Goal: Task Accomplishment & Management: Use online tool/utility

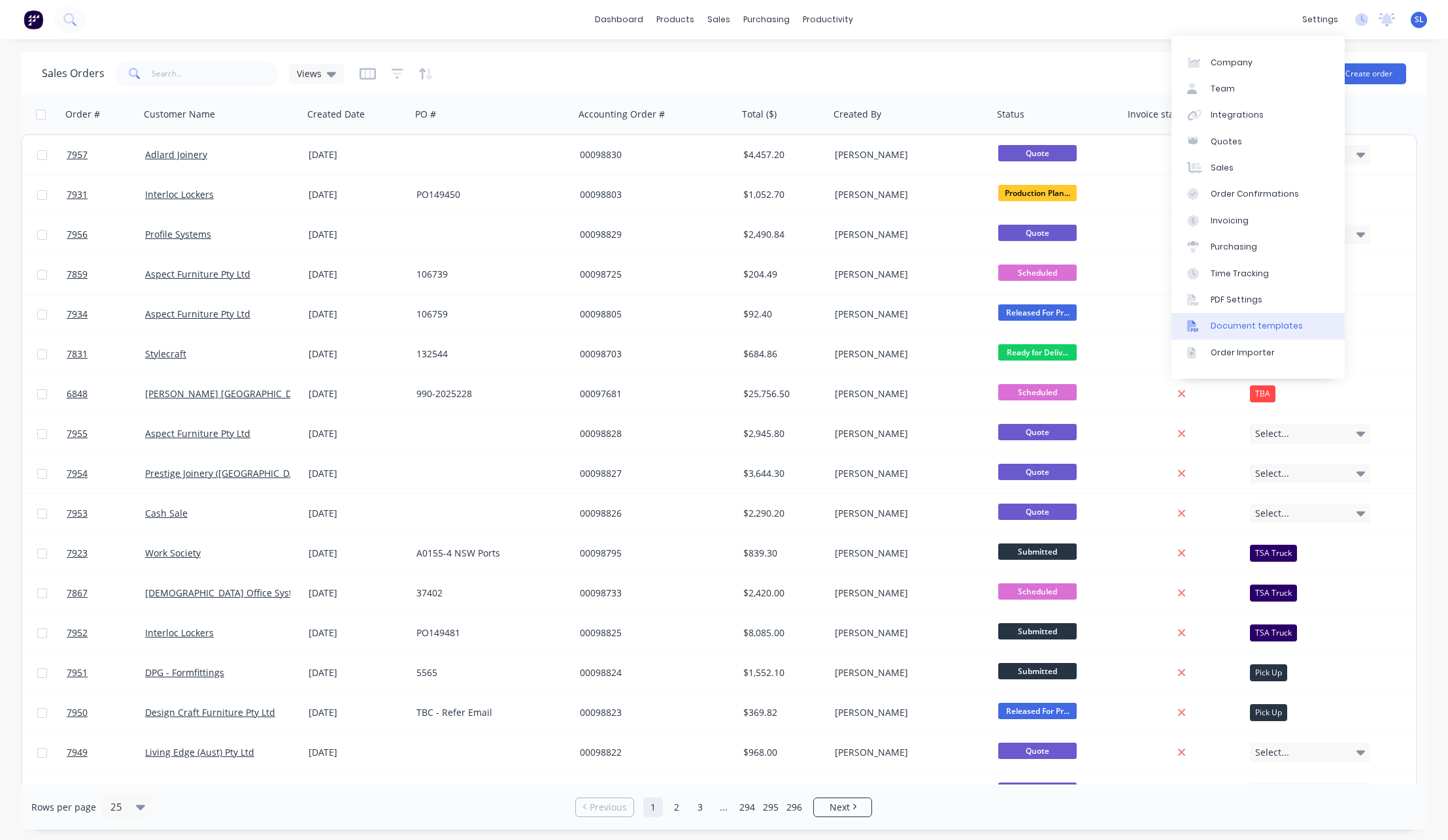
click at [1264, 317] on link "Document templates" at bounding box center [1258, 326] width 173 height 26
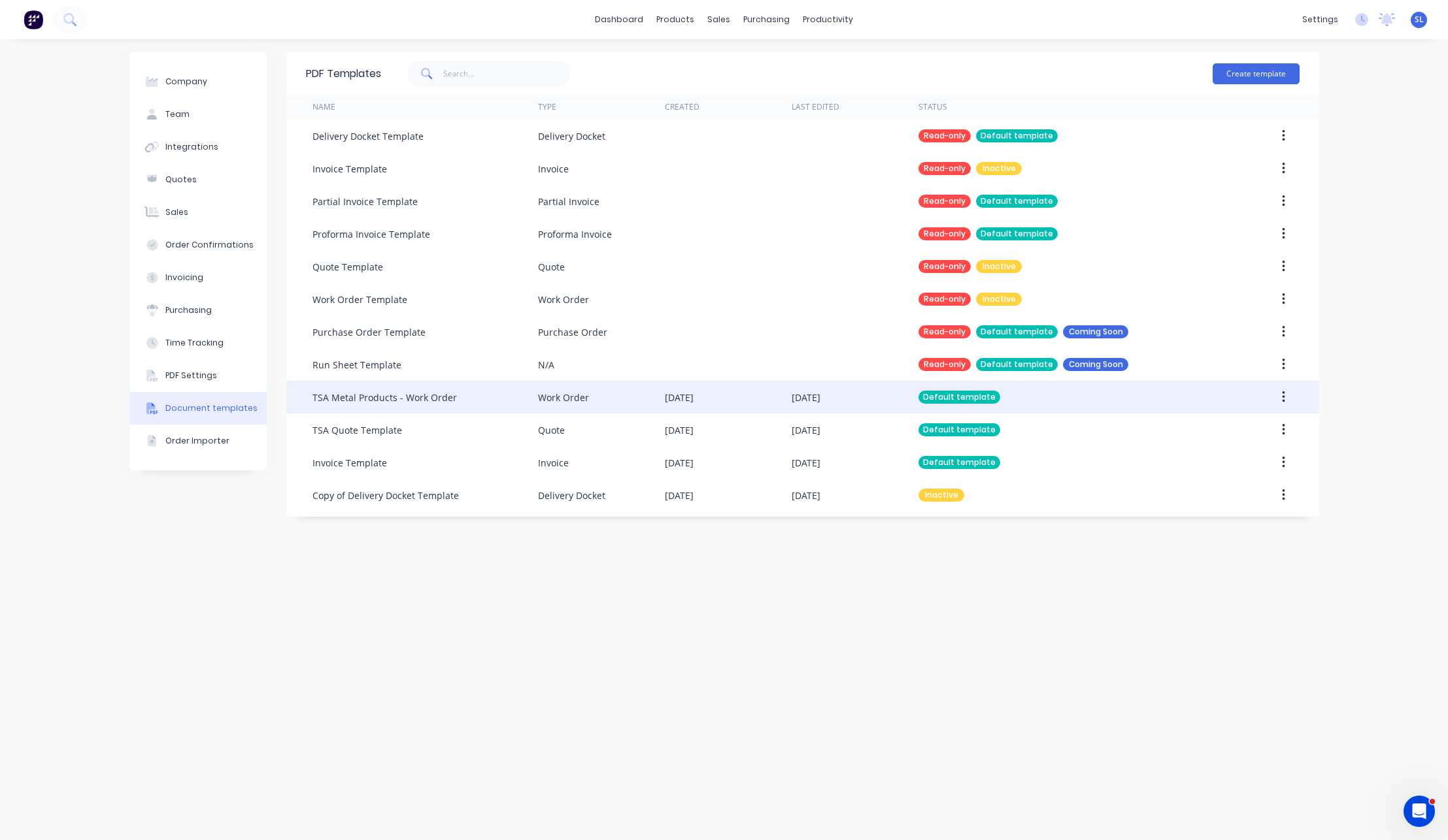
click at [517, 391] on div "TSA Metal Products - Work Order" at bounding box center [425, 398] width 225 height 33
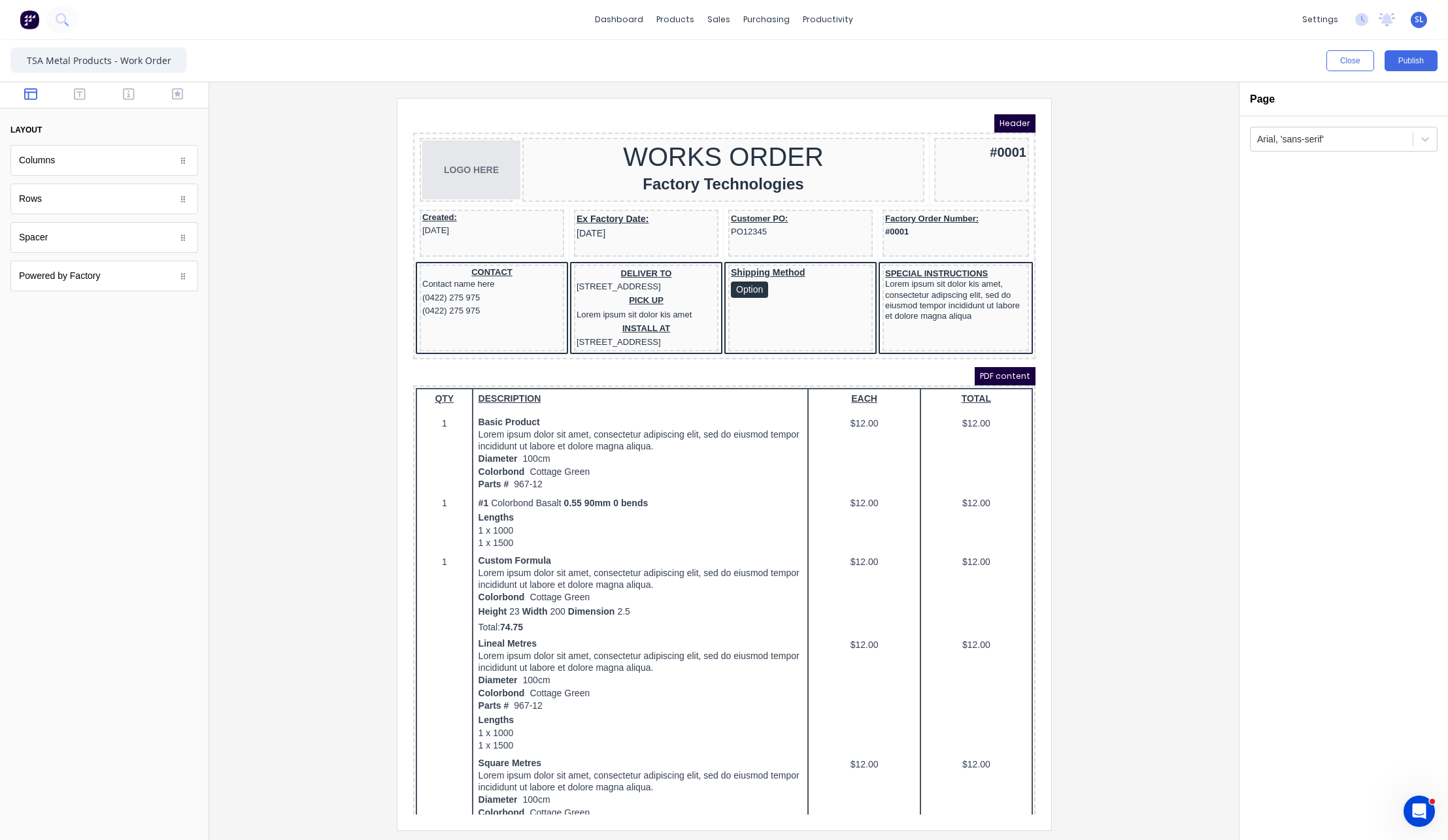
scroll to position [3, 0]
click at [1351, 55] on button "Close" at bounding box center [1349, 61] width 48 height 21
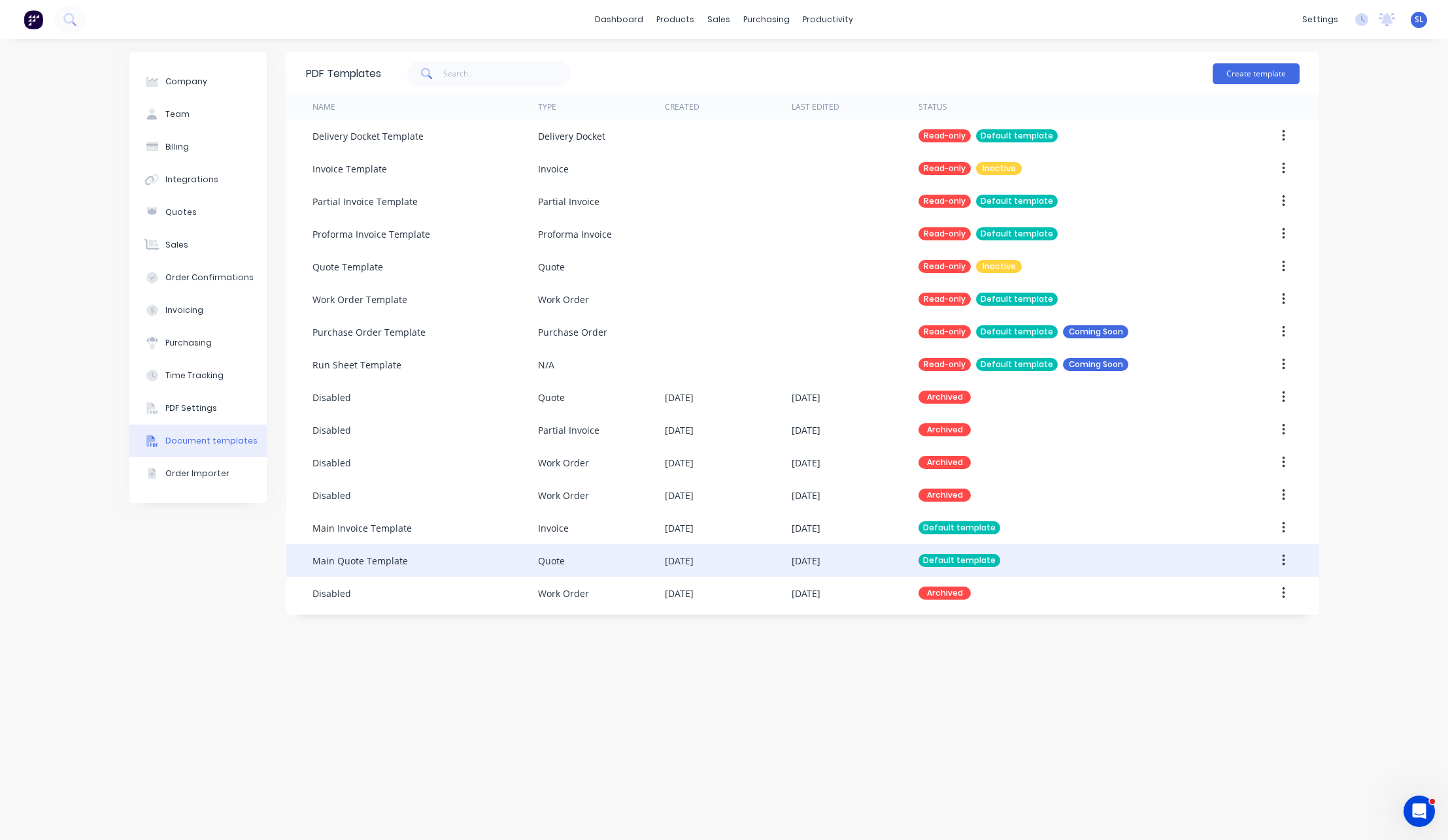
click at [462, 553] on div "Main Quote Template" at bounding box center [425, 561] width 225 height 33
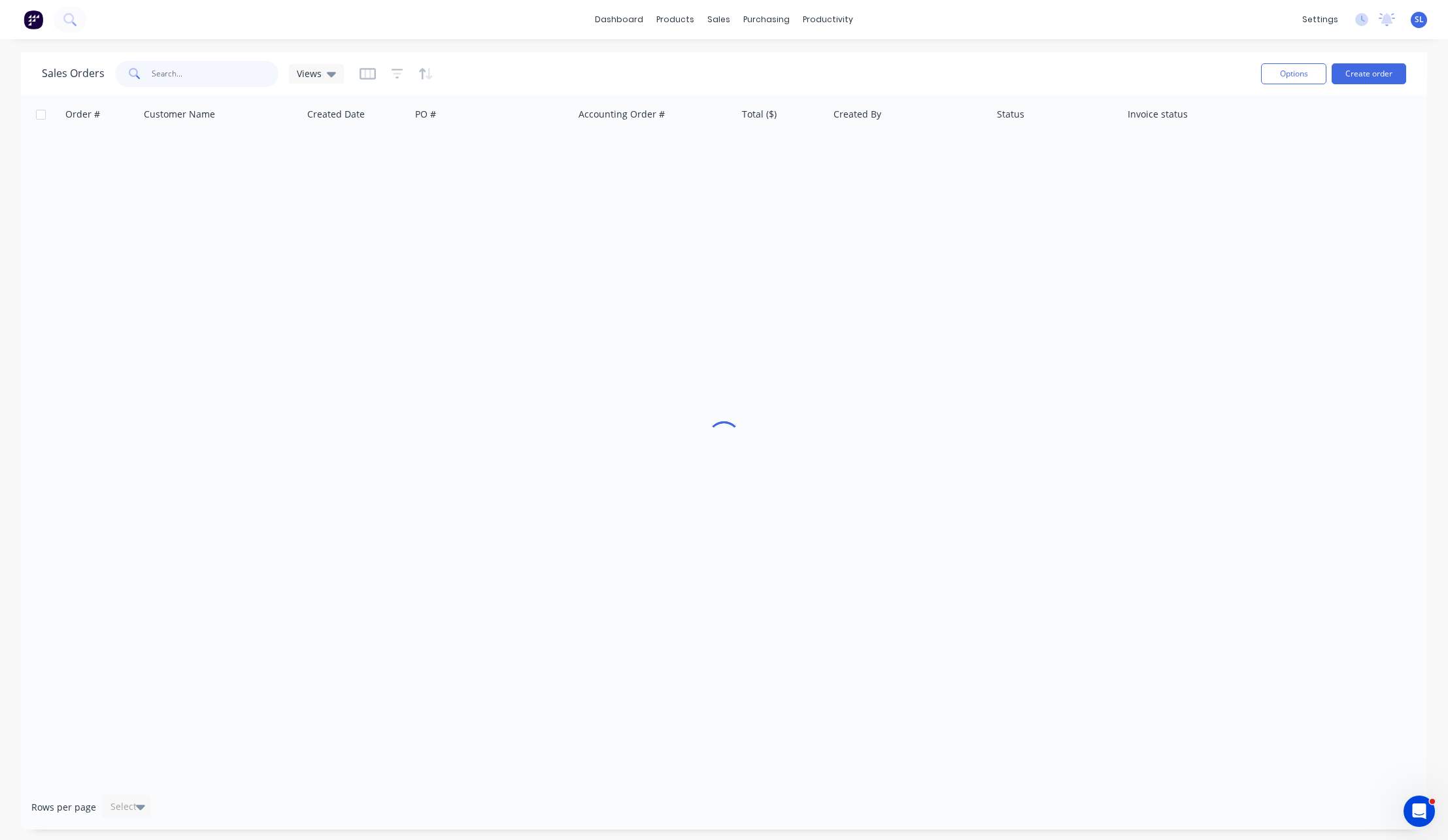
click at [240, 76] on input "text" at bounding box center [214, 74] width 127 height 26
type input "47242"
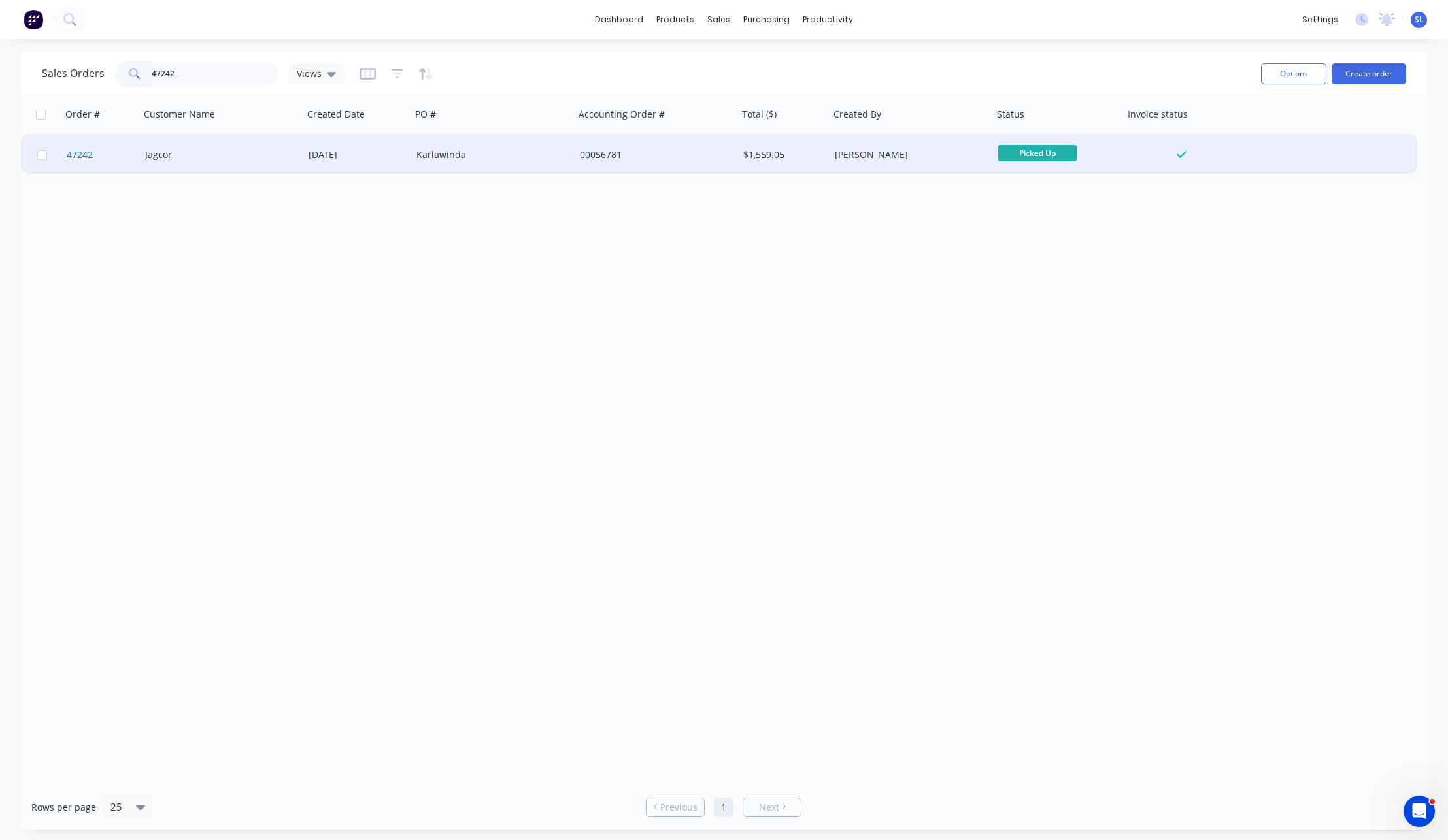
click at [92, 155] on span "47242" at bounding box center [80, 154] width 26 height 13
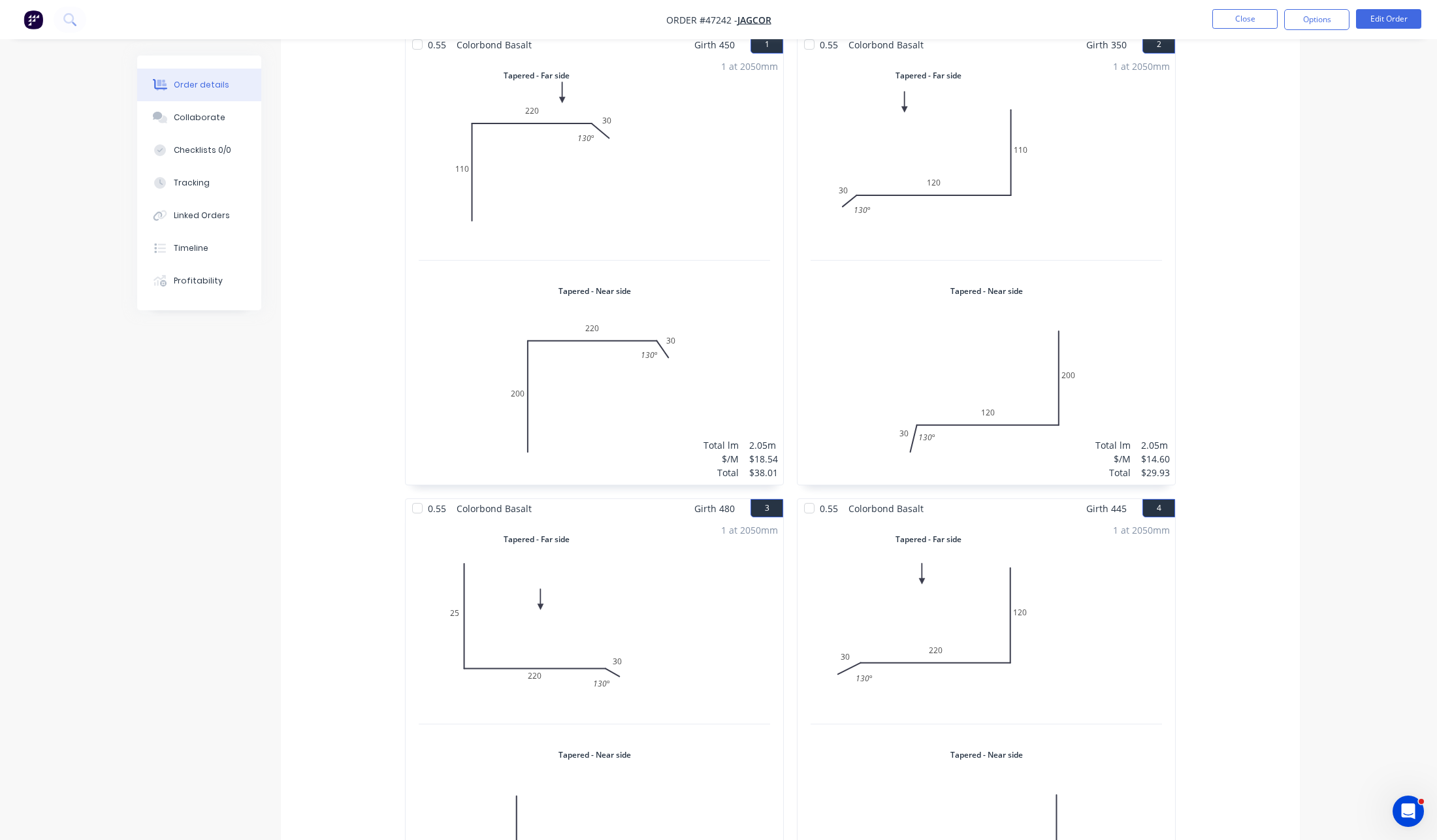
scroll to position [393, 0]
click at [602, 242] on div "1 at 2050mm Total lm $/M Total 2.05m $18.54 $38.01" at bounding box center [594, 266] width 377 height 431
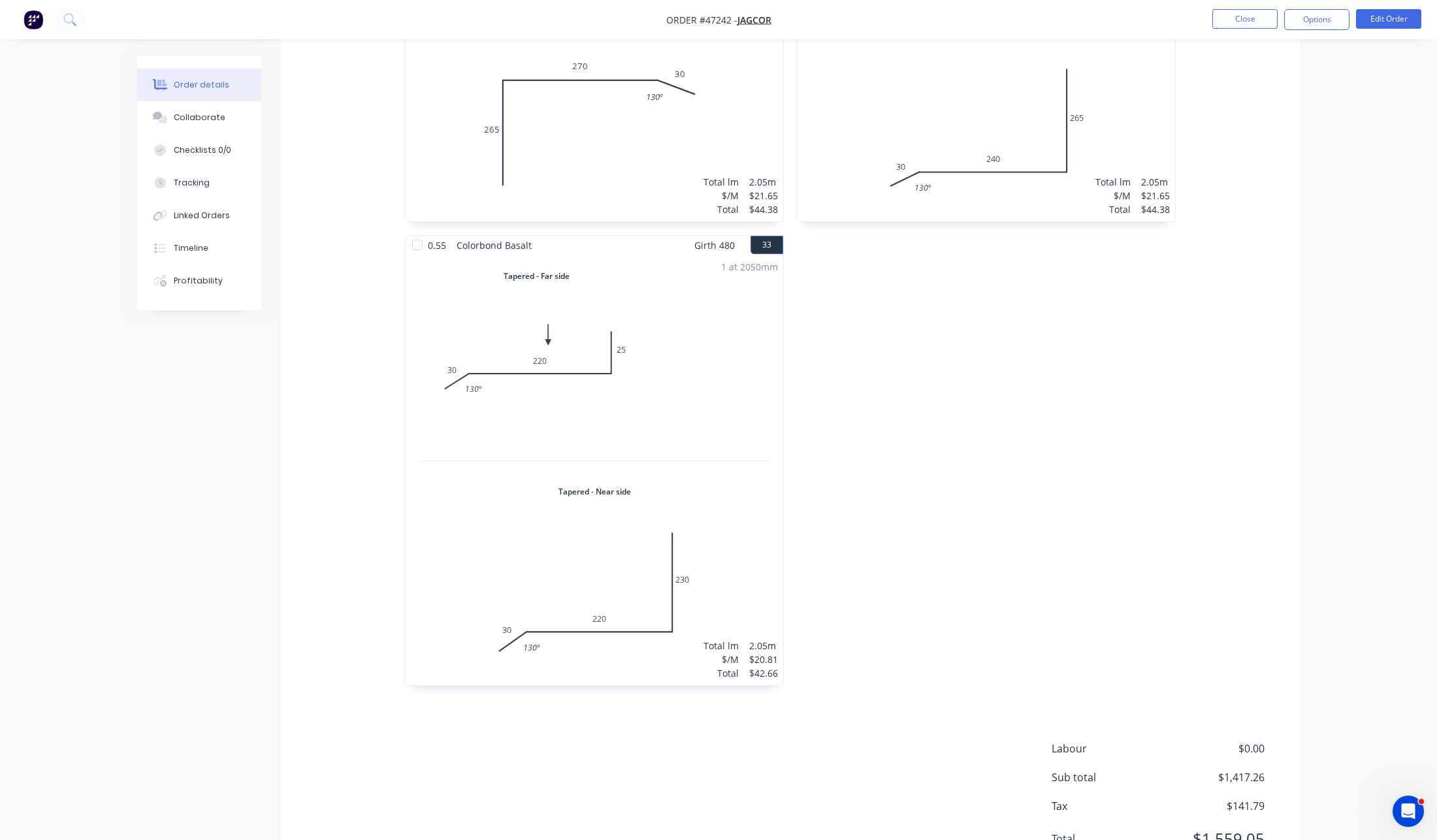
scroll to position [7652, 0]
